Goal: Transaction & Acquisition: Purchase product/service

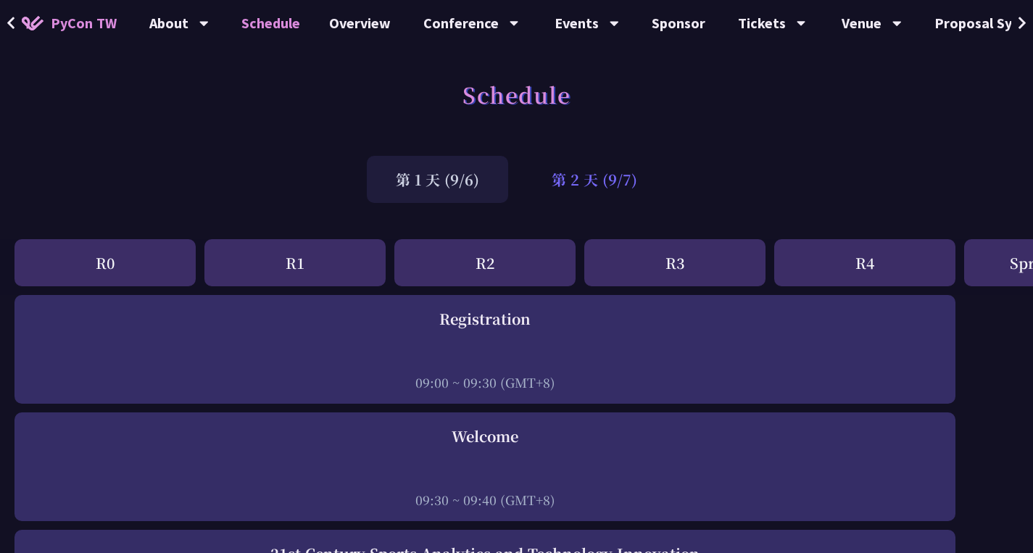
click at [612, 181] on div "第 2 天 (9/7)" at bounding box center [595, 179] width 144 height 47
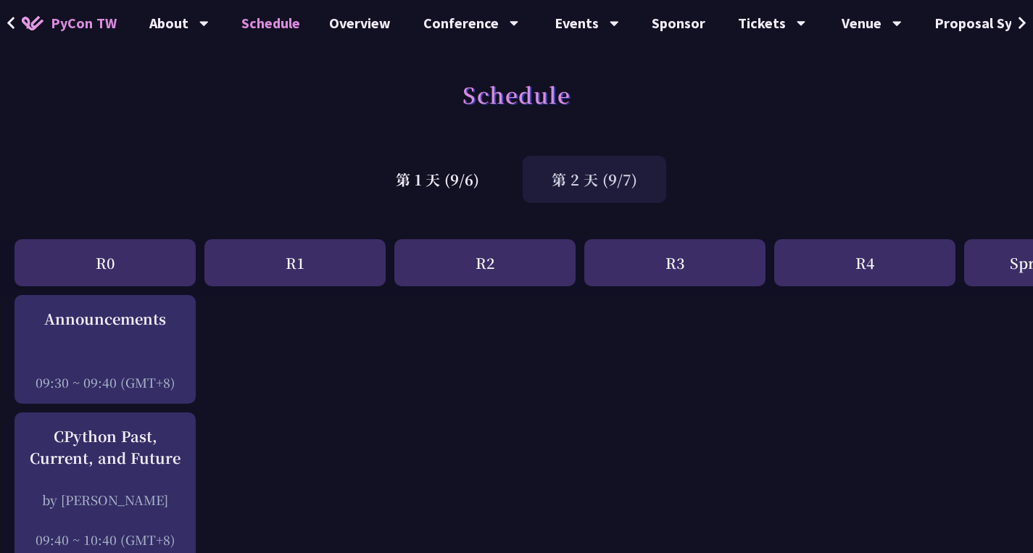
click at [88, 25] on span "PyCon TW" at bounding box center [84, 23] width 66 height 22
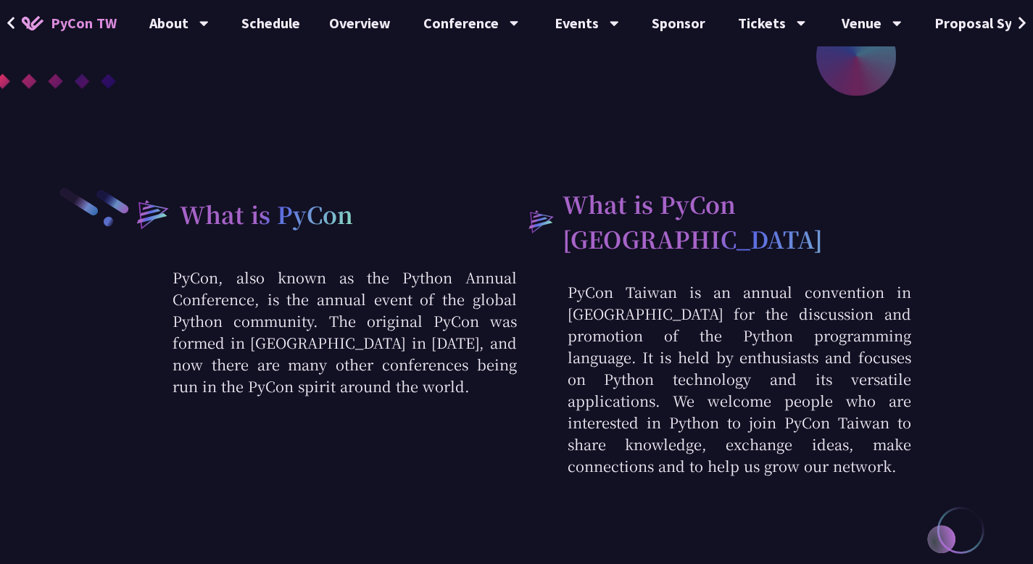
scroll to position [48, 0]
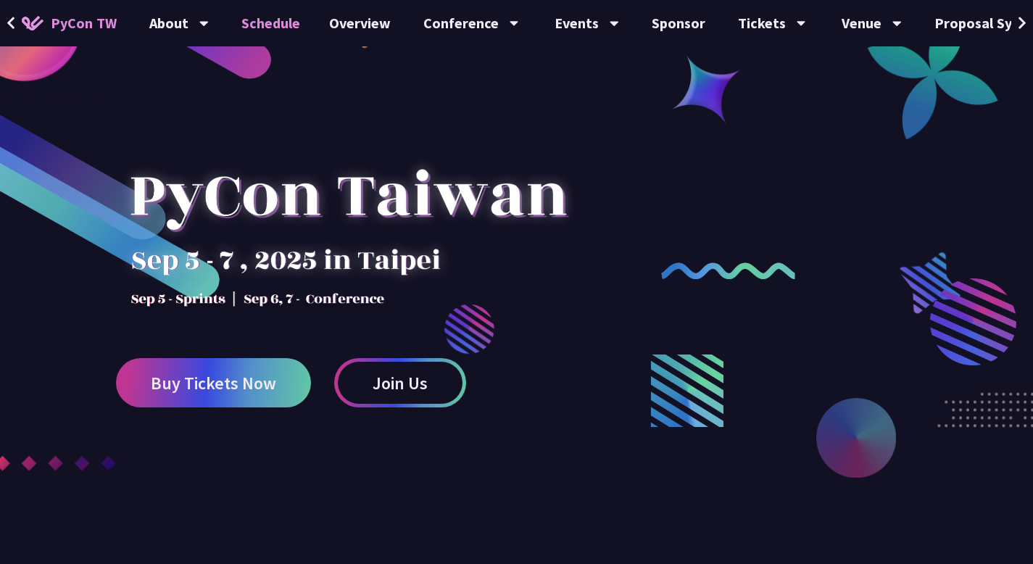
click at [268, 30] on link "Schedule" at bounding box center [271, 23] width 88 height 46
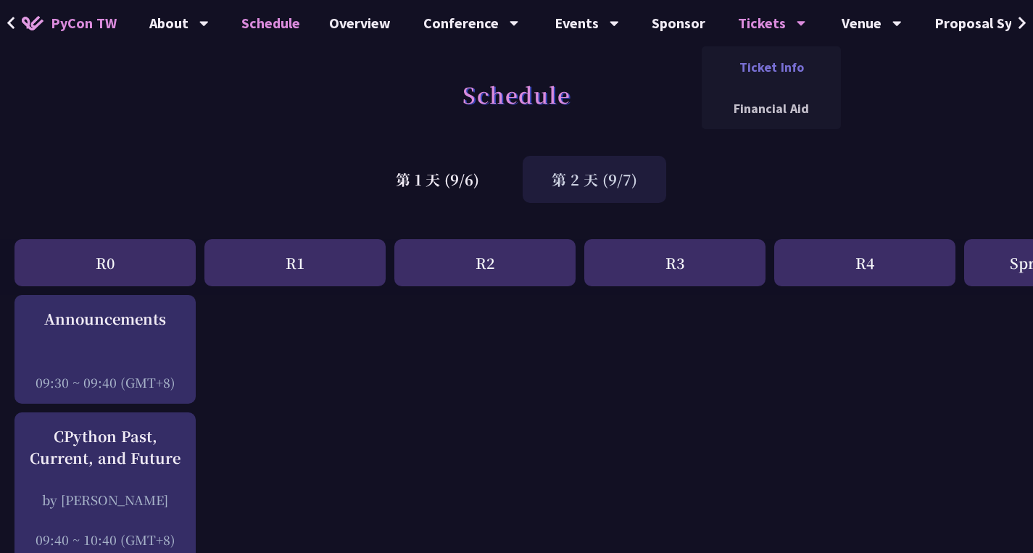
click at [775, 73] on link "Ticket Info" at bounding box center [771, 67] width 139 height 34
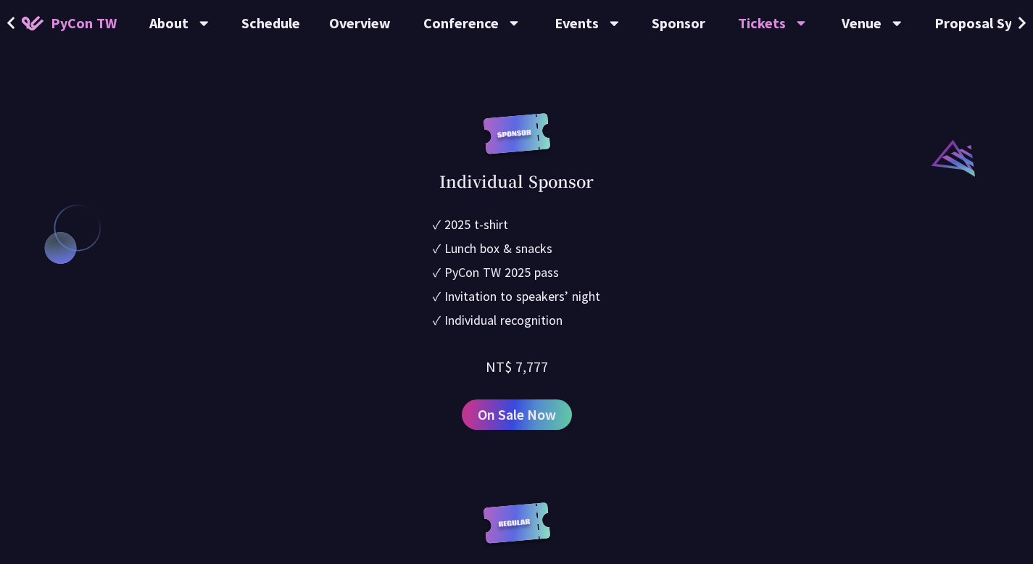
scroll to position [1454, 0]
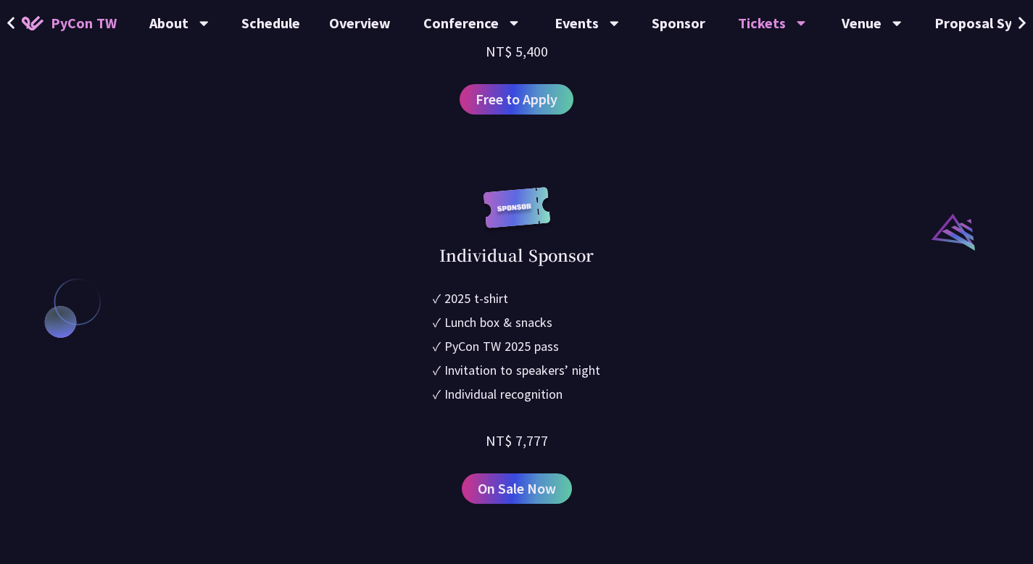
drag, startPoint x: 239, startPoint y: 305, endPoint x: 539, endPoint y: 323, distance: 300.8
